Goal: Task Accomplishment & Management: Use online tool/utility

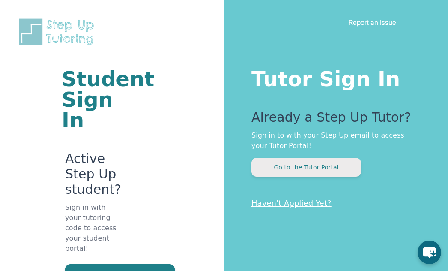
click at [301, 168] on button "Go to the Tutor Portal" at bounding box center [306, 167] width 110 height 19
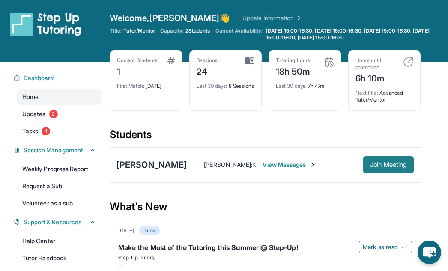
click at [388, 160] on button "Join Meeting" at bounding box center [388, 164] width 51 height 17
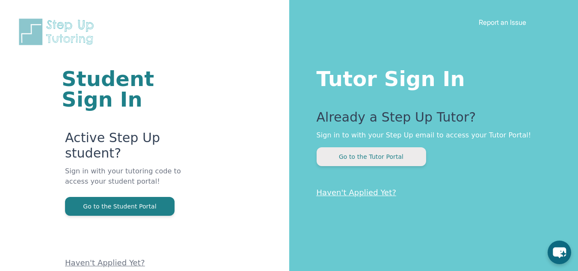
click at [351, 155] on button "Go to the Tutor Portal" at bounding box center [372, 156] width 110 height 19
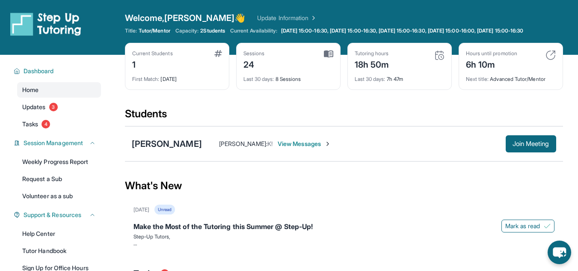
scroll to position [48, 0]
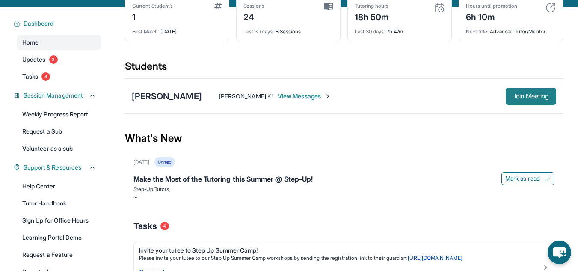
click at [529, 99] on span "Join Meeting" at bounding box center [531, 96] width 37 height 5
